Goal: Task Accomplishment & Management: Use online tool/utility

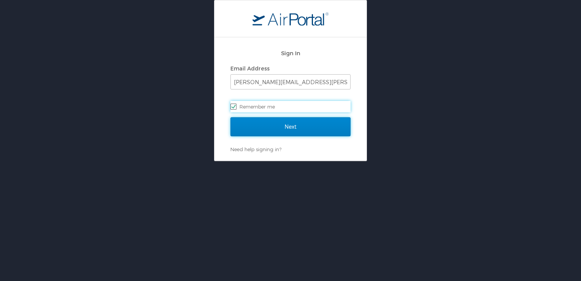
click at [325, 126] on input "Next" at bounding box center [290, 126] width 120 height 19
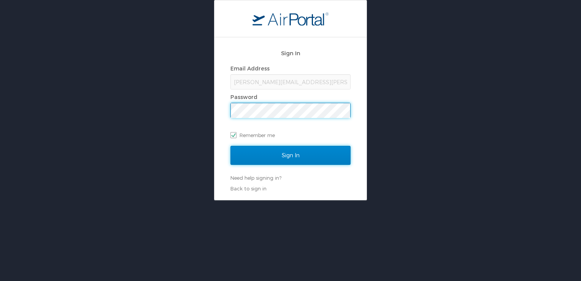
click at [309, 159] on input "Sign In" at bounding box center [290, 155] width 120 height 19
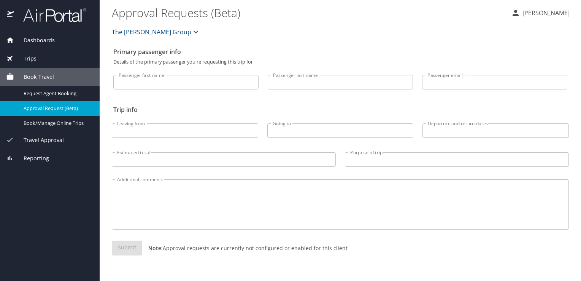
click at [33, 59] on span "Trips" at bounding box center [25, 58] width 22 height 8
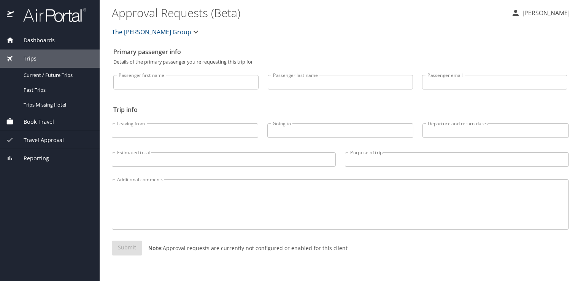
click at [33, 121] on span "Book Travel" at bounding box center [34, 122] width 40 height 8
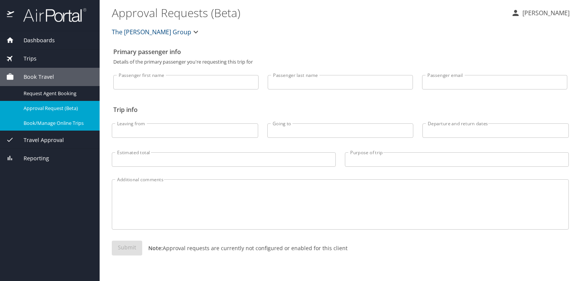
click at [60, 121] on span "Book/Manage Online Trips" at bounding box center [57, 122] width 67 height 7
